Goal: Transaction & Acquisition: Purchase product/service

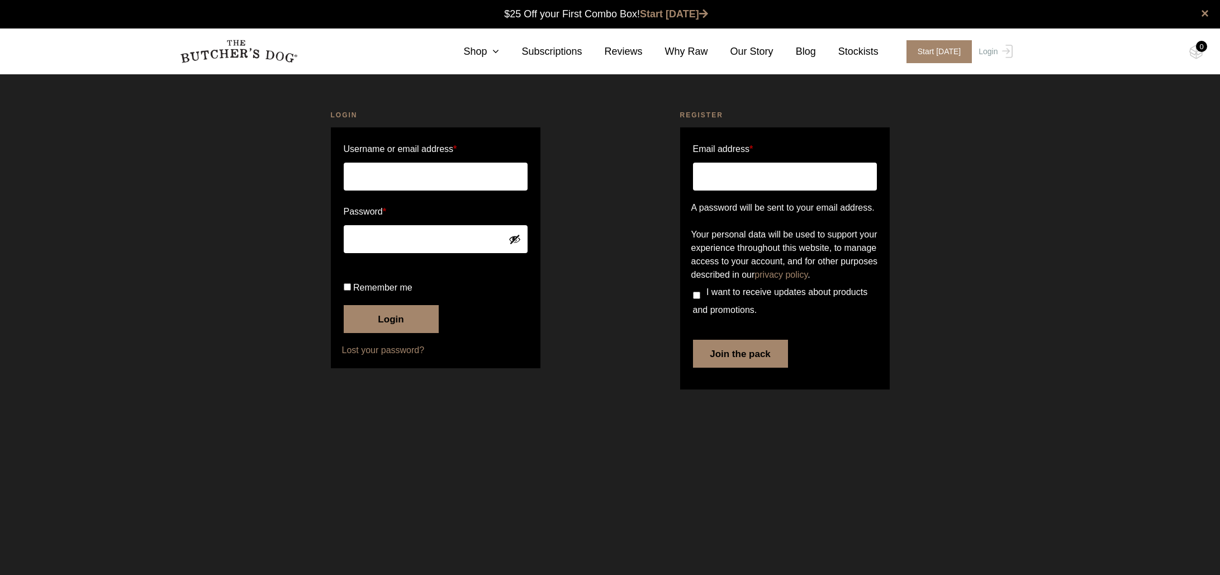
type input "jan@wbnd.com.au"
click at [346, 291] on input "Remember me" at bounding box center [347, 286] width 7 height 7
checkbox input "true"
click at [397, 333] on button "Login" at bounding box center [391, 319] width 95 height 28
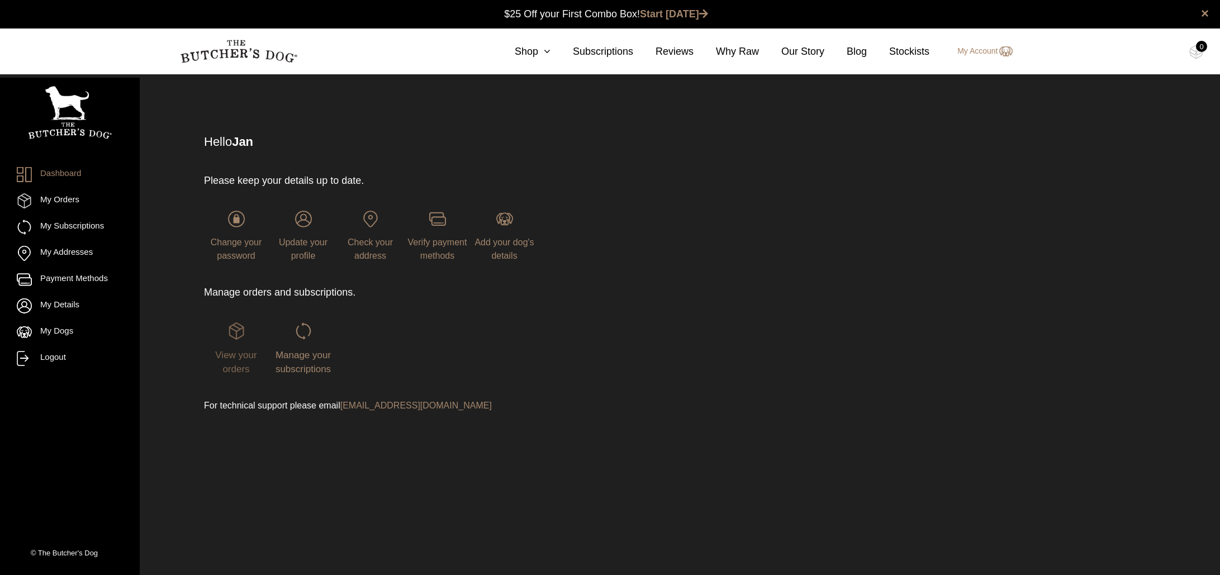
click at [237, 337] on img at bounding box center [236, 330] width 17 height 17
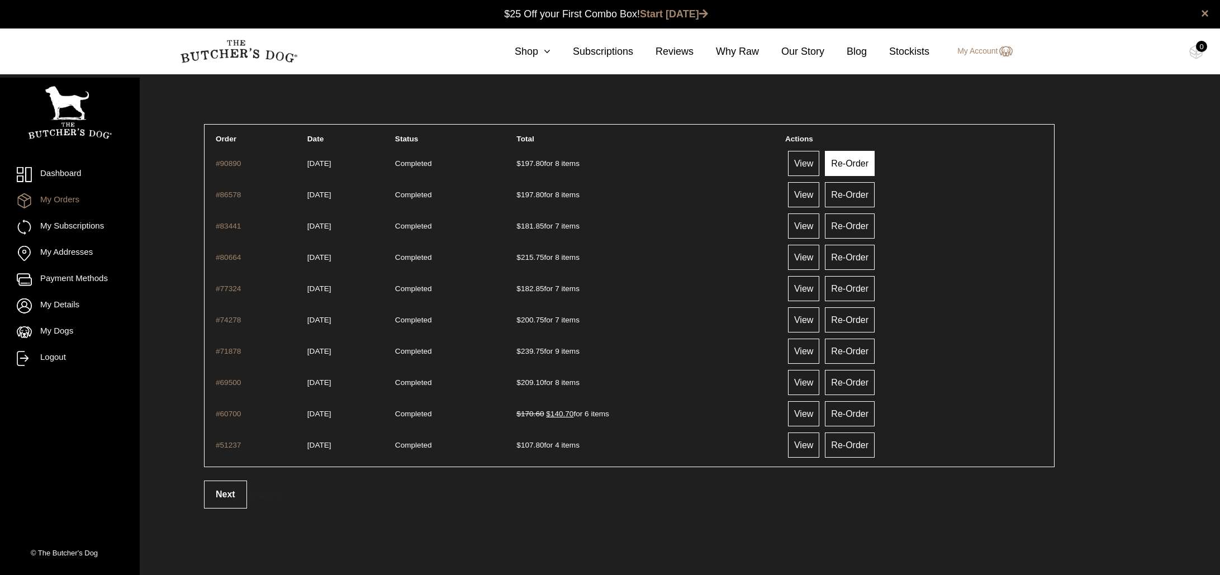
click at [864, 164] on link "Re-Order" at bounding box center [850, 163] width 50 height 25
